Goal: Task Accomplishment & Management: Contribute content

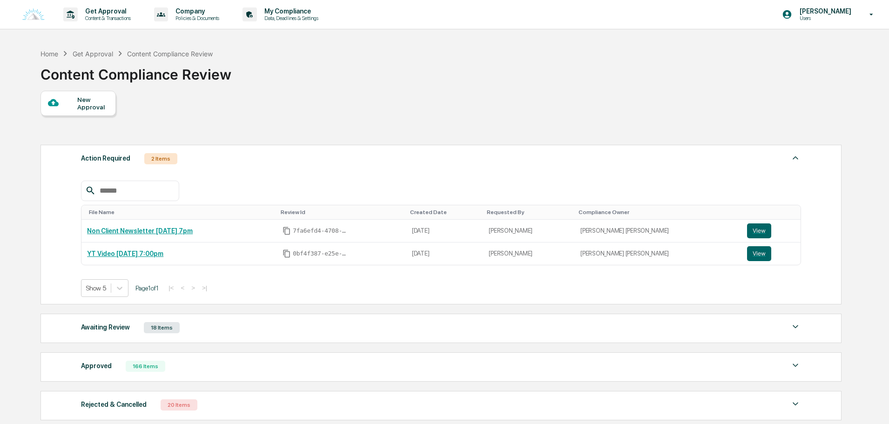
click at [229, 320] on div "Awaiting Review 18 Items File Name Review Id Created Date Requested By Complian…" at bounding box center [440, 328] width 801 height 29
click at [230, 326] on div "Awaiting Review 18 Items" at bounding box center [441, 327] width 720 height 13
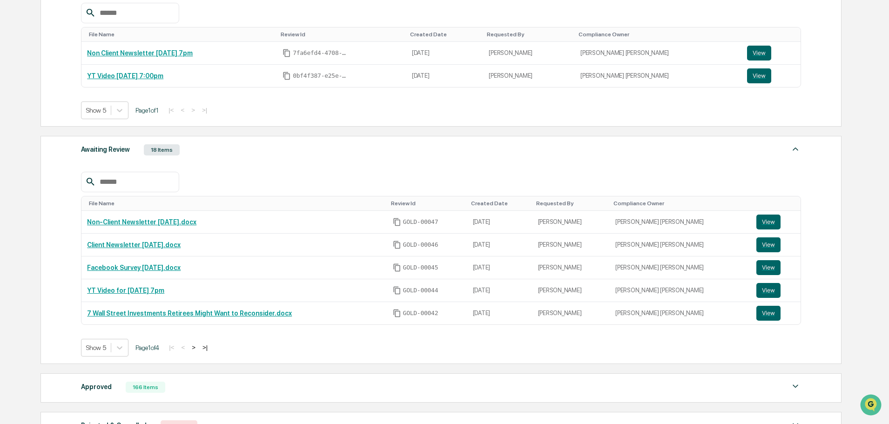
scroll to position [186, 0]
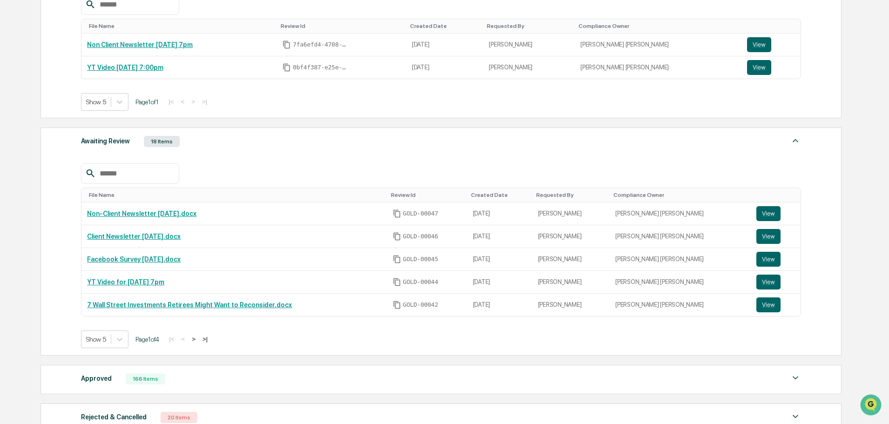
click at [198, 337] on button ">" at bounding box center [193, 339] width 9 height 8
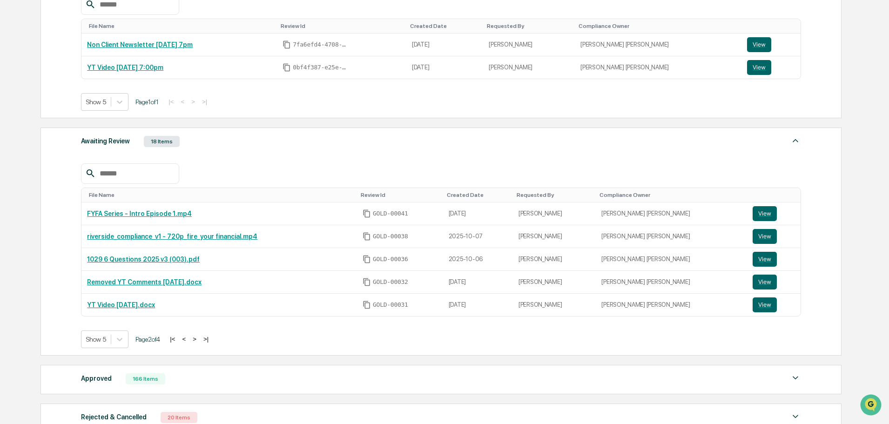
click at [199, 340] on button ">" at bounding box center [194, 339] width 9 height 8
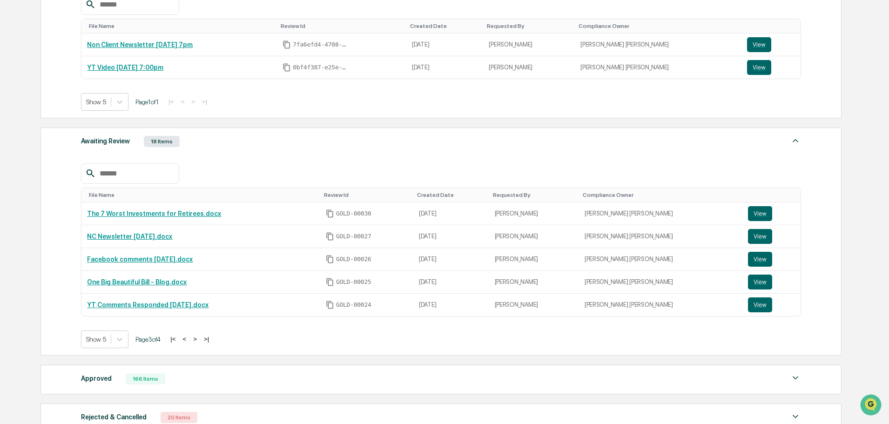
click at [187, 338] on button "<" at bounding box center [184, 339] width 9 height 8
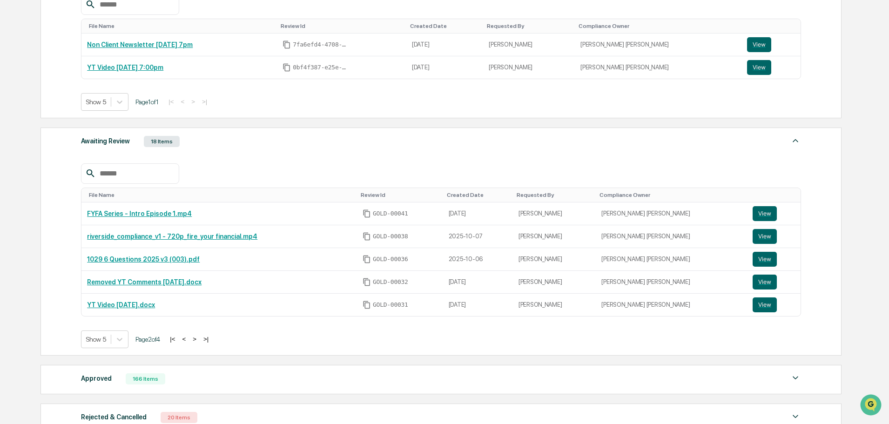
click at [187, 338] on button "<" at bounding box center [183, 339] width 9 height 8
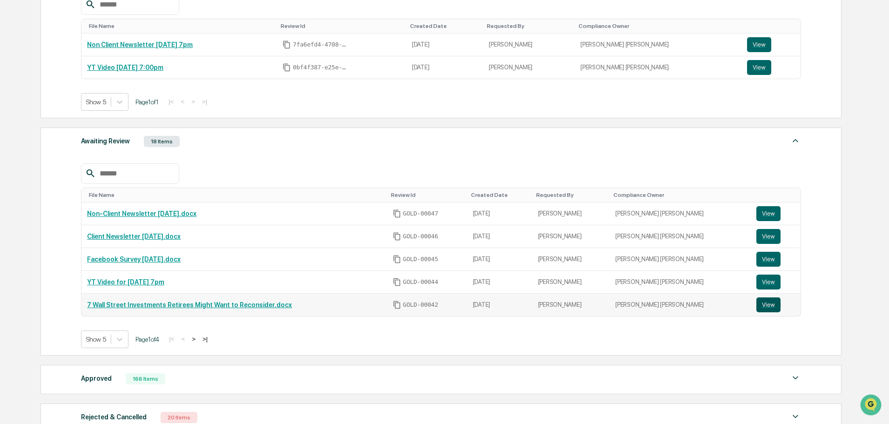
click at [760, 307] on button "View" at bounding box center [768, 304] width 24 height 15
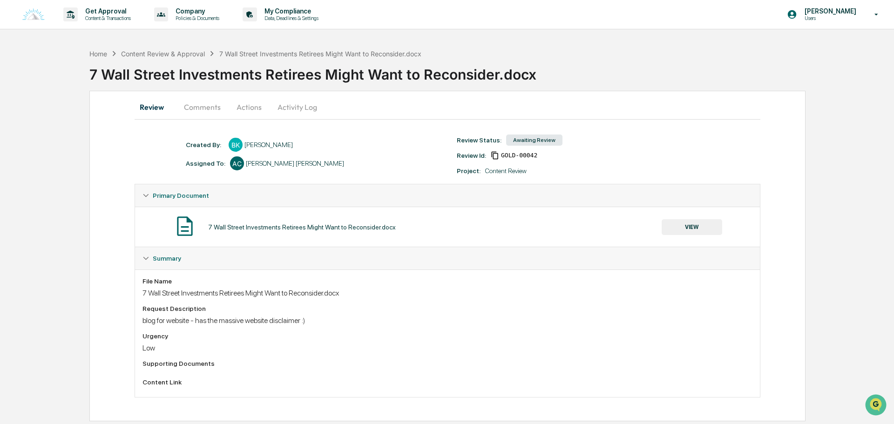
click at [673, 222] on button "VIEW" at bounding box center [691, 227] width 61 height 16
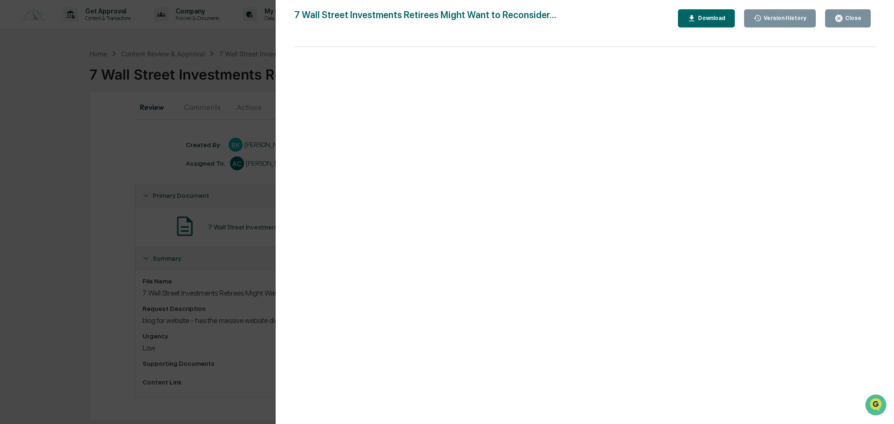
click at [840, 20] on icon "button" at bounding box center [838, 18] width 7 height 7
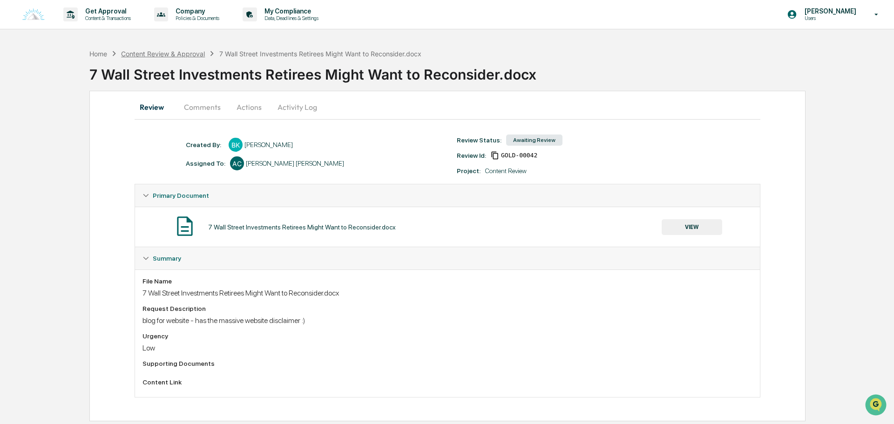
click at [174, 57] on div "Content Review & Approval" at bounding box center [163, 54] width 84 height 8
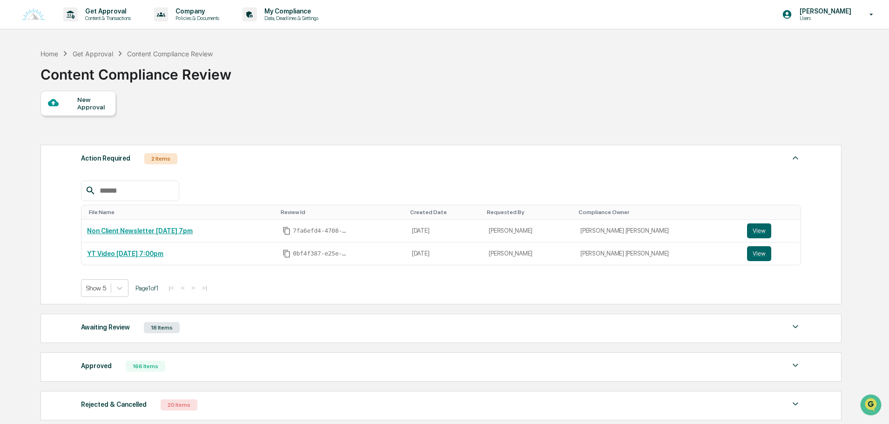
click at [71, 108] on div at bounding box center [62, 103] width 29 height 12
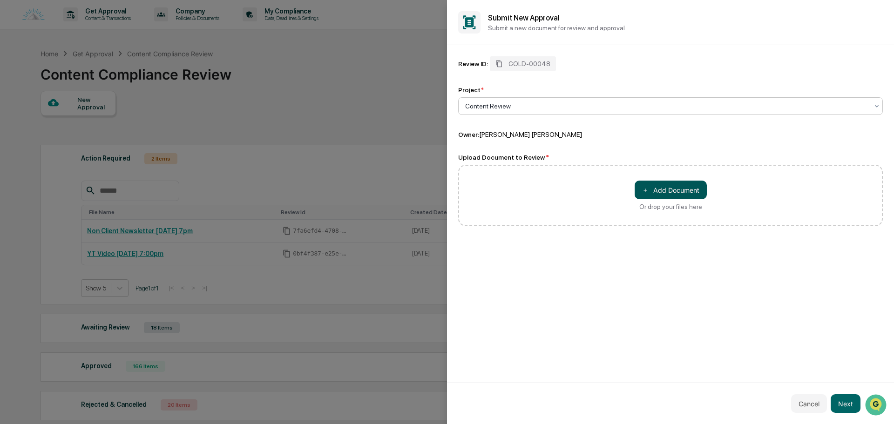
click at [668, 189] on button "＋ Add Document" at bounding box center [670, 190] width 72 height 19
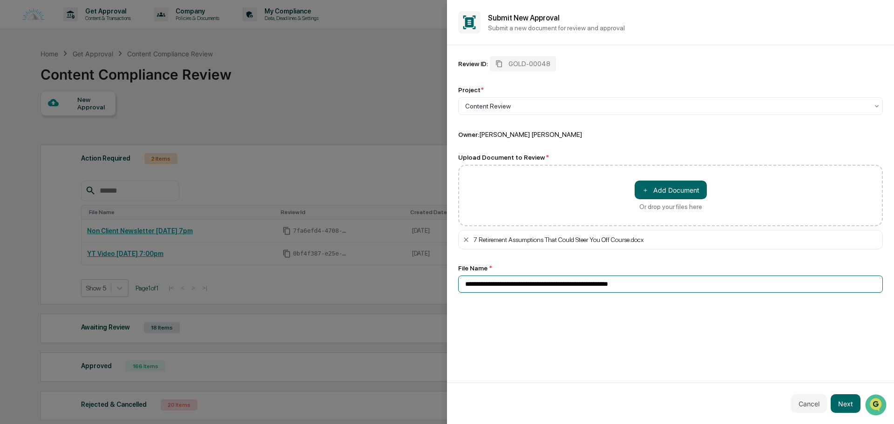
click at [677, 288] on input "**********" at bounding box center [670, 284] width 424 height 17
drag, startPoint x: 676, startPoint y: 286, endPoint x: 640, endPoint y: 289, distance: 35.9
click at [640, 289] on input "**********" at bounding box center [670, 284] width 424 height 17
click at [464, 283] on input "**********" at bounding box center [670, 284] width 424 height 17
click at [698, 284] on input "**********" at bounding box center [670, 284] width 424 height 17
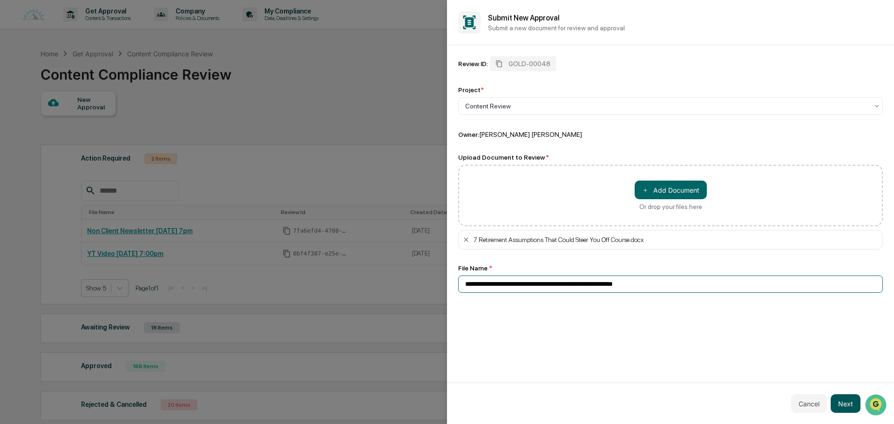
type input "**********"
click at [850, 408] on button "Next" at bounding box center [845, 403] width 30 height 19
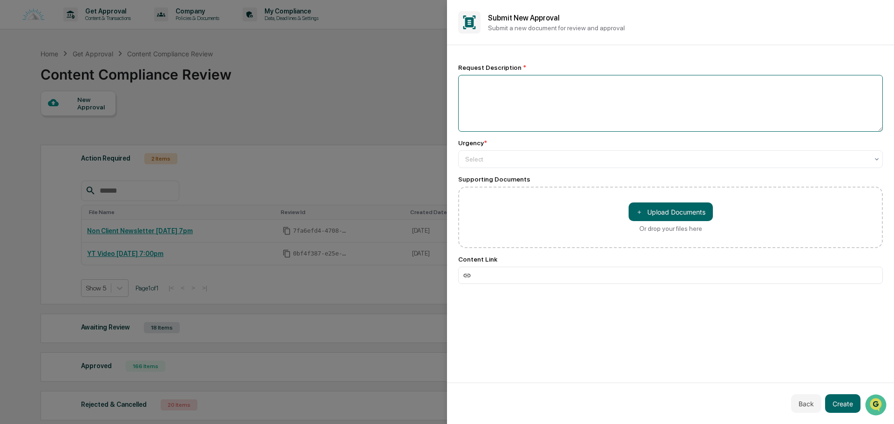
click at [529, 86] on textarea at bounding box center [670, 103] width 424 height 57
type textarea "**********"
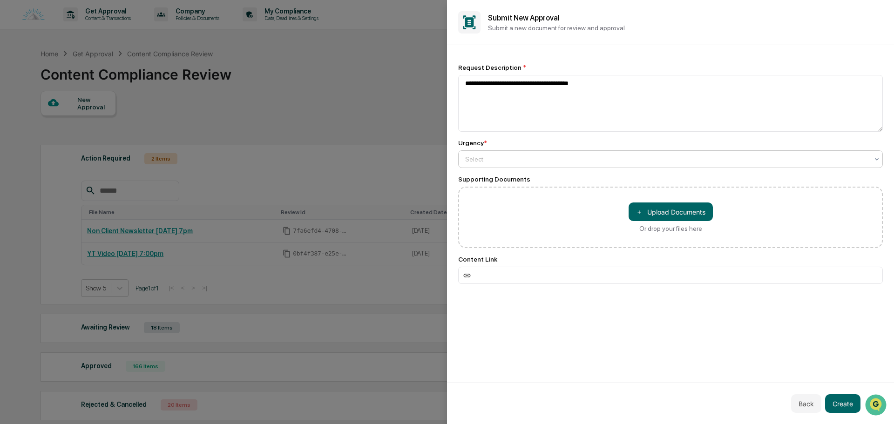
click at [487, 162] on div at bounding box center [666, 159] width 403 height 9
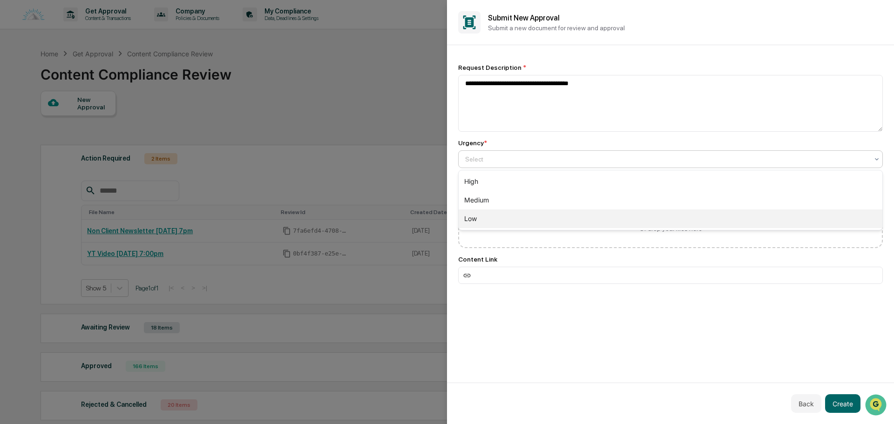
click at [488, 220] on div "Low" at bounding box center [670, 218] width 424 height 19
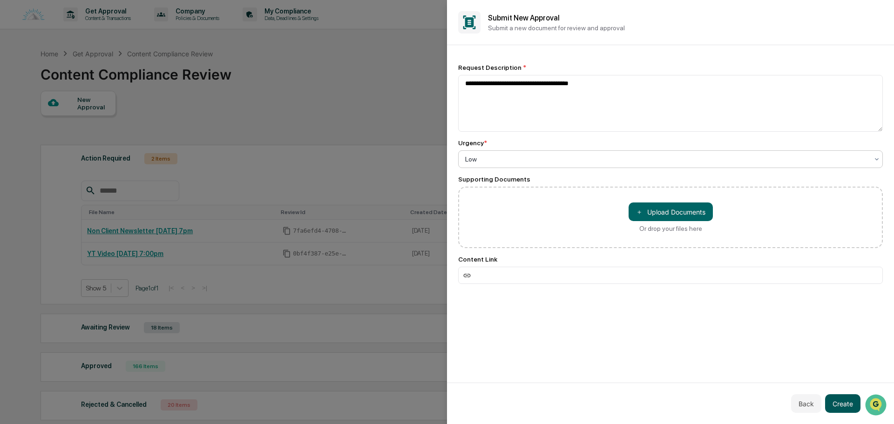
click at [836, 403] on button "Create" at bounding box center [842, 403] width 35 height 19
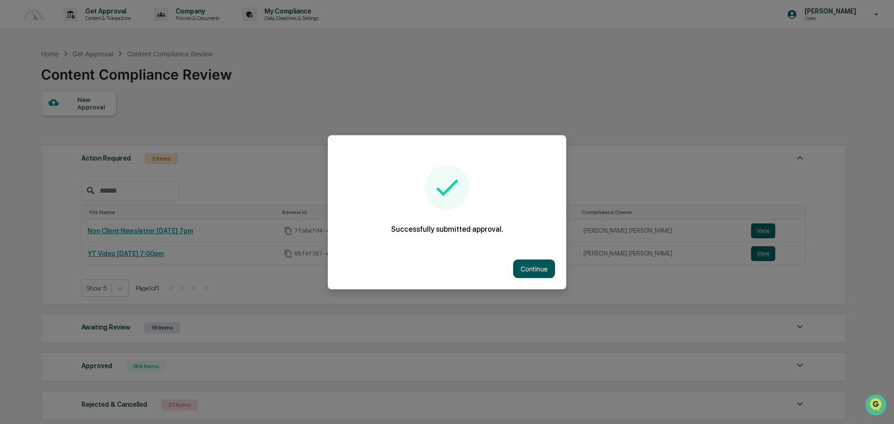
click at [532, 275] on button "Continue" at bounding box center [534, 268] width 42 height 19
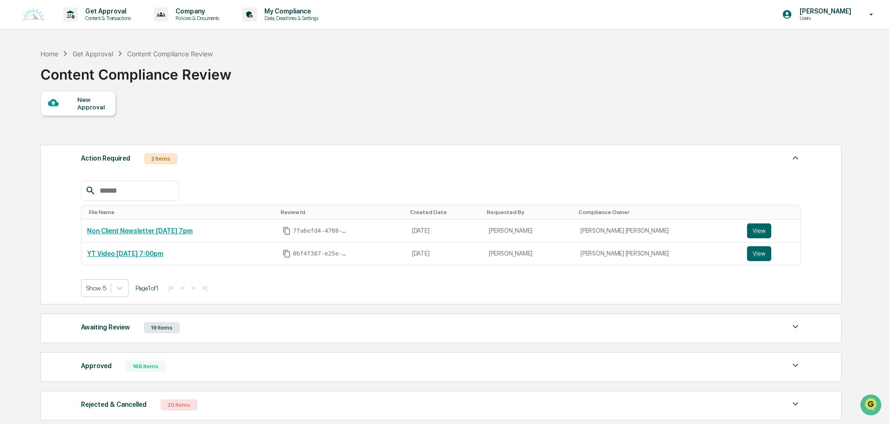
click at [282, 160] on div "Action Required 2 Items" at bounding box center [441, 158] width 720 height 13
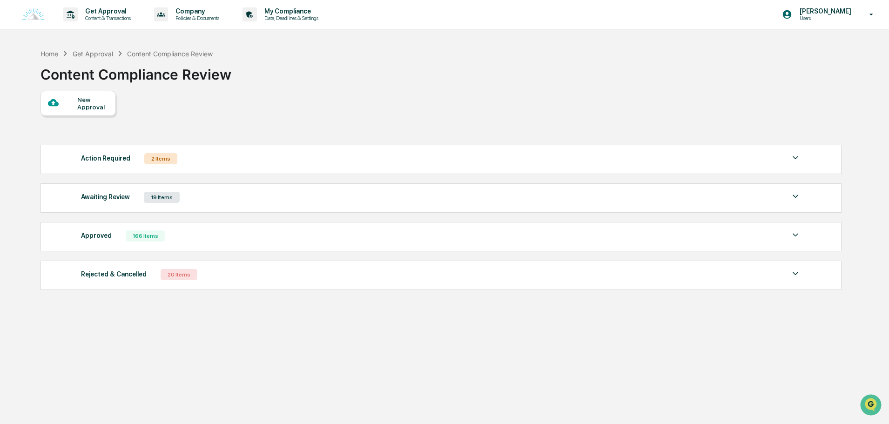
click at [248, 195] on div "Awaiting Review 19 Items" at bounding box center [441, 197] width 720 height 13
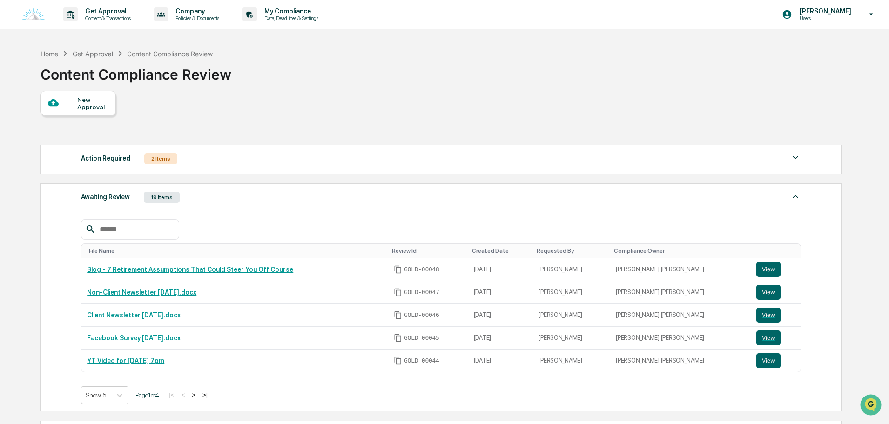
click at [198, 393] on button ">" at bounding box center [193, 395] width 9 height 8
click at [199, 394] on button ">" at bounding box center [194, 395] width 9 height 8
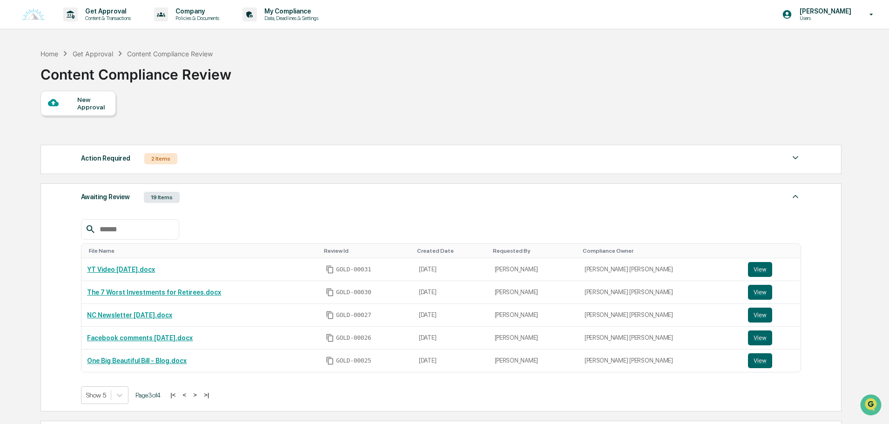
click at [199, 394] on button ">" at bounding box center [194, 395] width 9 height 8
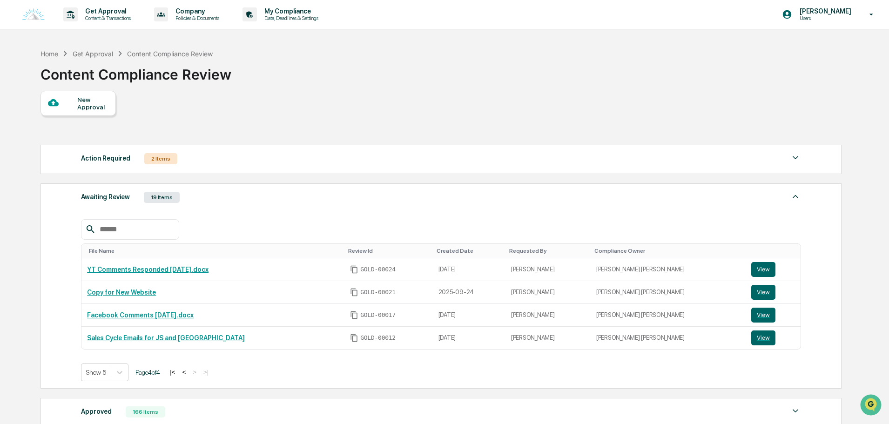
click at [188, 372] on button "<" at bounding box center [183, 372] width 9 height 8
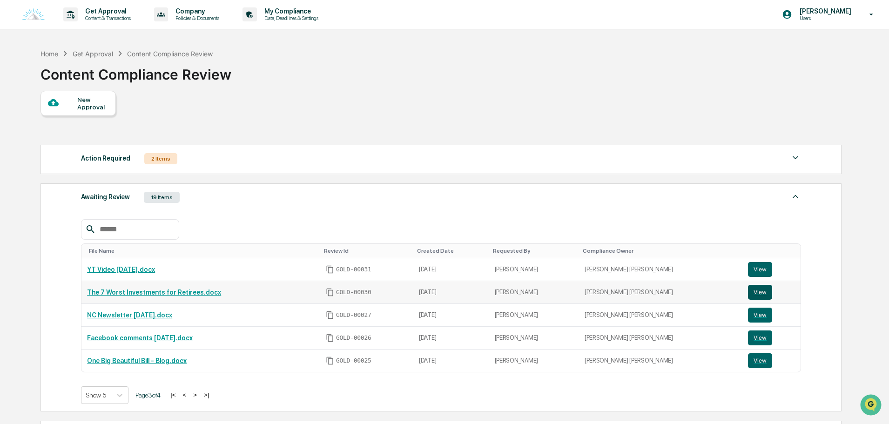
click at [748, 292] on button "View" at bounding box center [760, 292] width 24 height 15
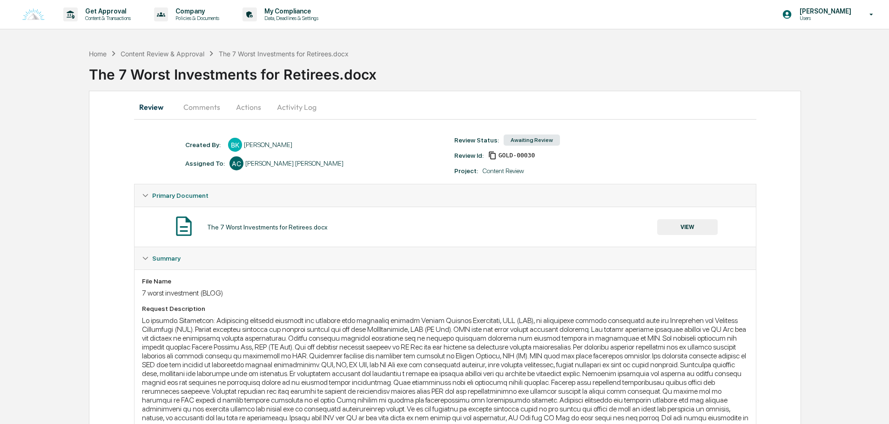
click at [196, 108] on button "Comments" at bounding box center [202, 107] width 52 height 22
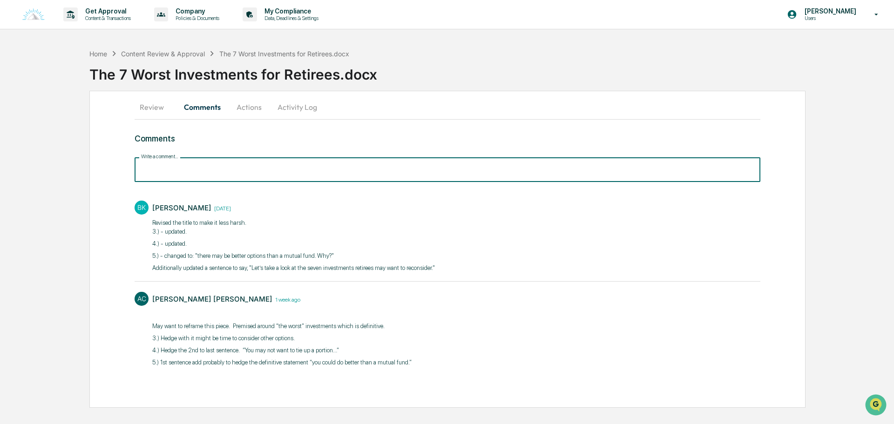
click at [175, 170] on input "Write a comment..." at bounding box center [448, 169] width 626 height 25
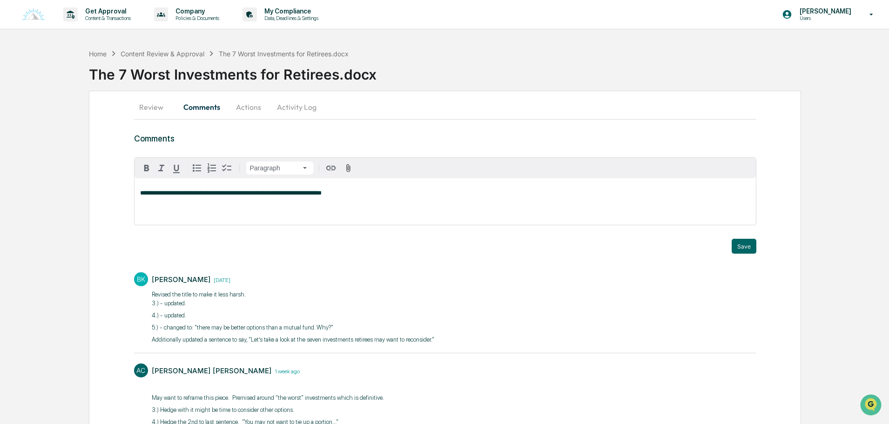
drag, startPoint x: 361, startPoint y: 194, endPoint x: 347, endPoint y: 191, distance: 14.7
click at [347, 191] on p "**********" at bounding box center [445, 193] width 610 height 7
